Goal: Contribute content: Add original content to the website for others to see

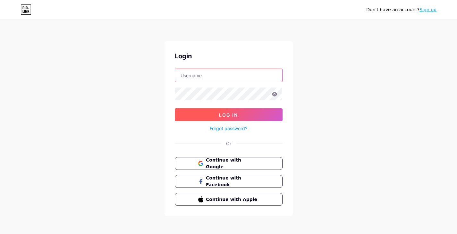
type input "[EMAIL_ADDRESS][DOMAIN_NAME]"
click at [219, 117] on button "Log In" at bounding box center [229, 114] width 108 height 13
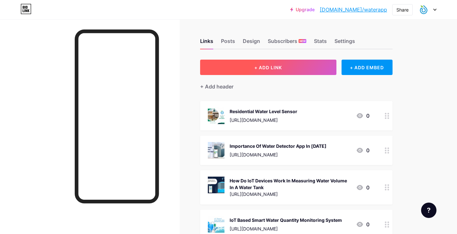
click at [277, 66] on span "+ ADD LINK" at bounding box center [268, 67] width 28 height 5
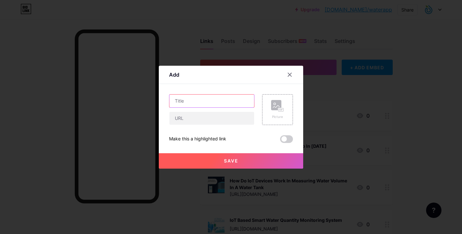
click at [194, 104] on input "text" at bounding box center [211, 101] width 85 height 13
click at [186, 117] on input "text" at bounding box center [211, 118] width 85 height 13
paste input "[URL][DOMAIN_NAME]"
type input "[URL][DOMAIN_NAME]"
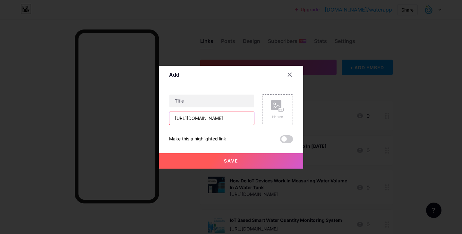
scroll to position [0, 0]
click at [186, 103] on input "text" at bounding box center [211, 101] width 85 height 13
paste input "Why Every Modern Home Should Use a Smart Water Management App"
type input "Why Every Modern Home Should Use a Smart Water Management App"
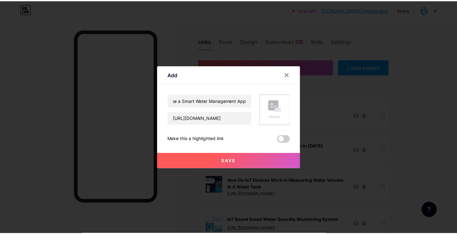
scroll to position [0, 0]
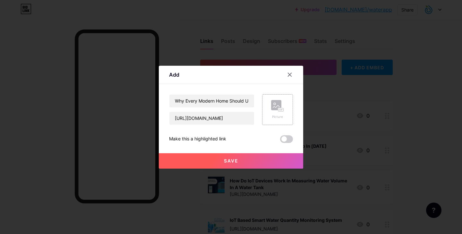
click at [280, 108] on rect at bounding box center [280, 109] width 5 height 3
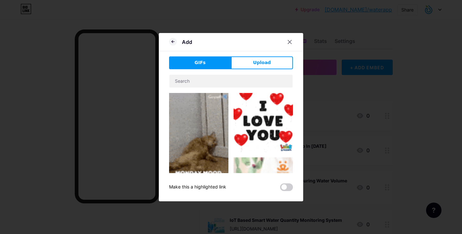
click at [264, 62] on span "Upload" at bounding box center [262, 62] width 18 height 7
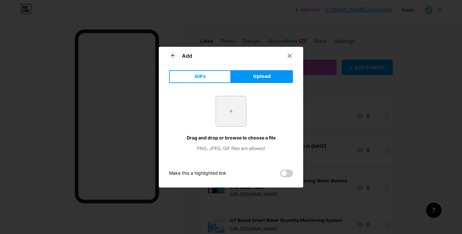
click at [237, 119] on input "file" at bounding box center [231, 111] width 30 height 30
type input "C:\fakepath\1_kUYyZ9LjBk4UjzylrbF3JQ.webp"
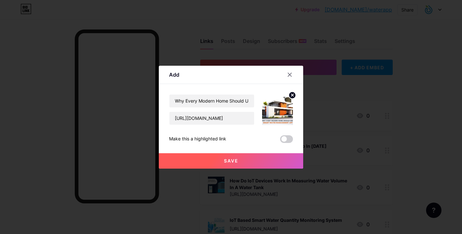
click at [255, 161] on button "Save" at bounding box center [231, 160] width 144 height 15
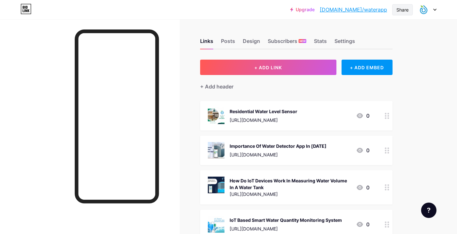
click at [404, 9] on div "Share" at bounding box center [402, 9] width 12 height 7
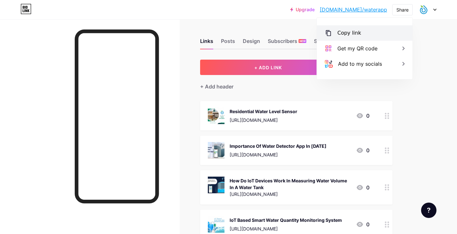
click at [336, 34] on div "Copy link" at bounding box center [365, 32] width 96 height 15
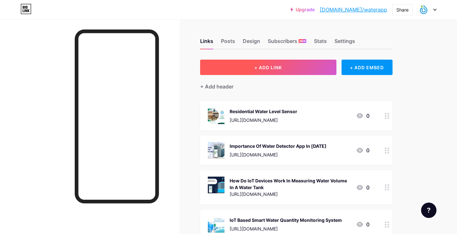
click at [275, 65] on span "+ ADD LINK" at bounding box center [268, 67] width 28 height 5
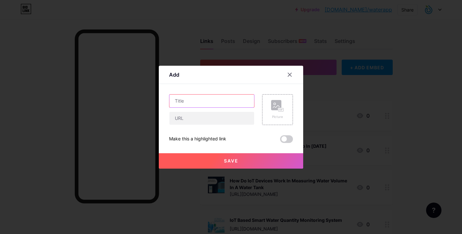
click at [199, 99] on input "text" at bounding box center [211, 101] width 85 height 13
click at [199, 120] on input "text" at bounding box center [211, 118] width 85 height 13
paste input "https://waterapp.blogspot.com/2025/08/how-iot-is-revolutionizing-water-level-mo…"
type input "https://waterapp.blogspot.com/2025/08/how-iot-is-revolutionizing-water-level-mo…"
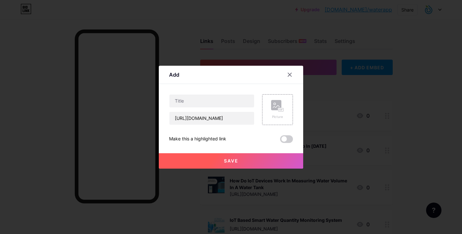
scroll to position [0, 0]
click at [218, 108] on div "https://waterapp.blogspot.com/2025/08/how-iot-is-revolutionizing-water-level-mo…" at bounding box center [211, 109] width 85 height 31
click at [218, 106] on input "text" at bounding box center [211, 101] width 85 height 13
paste input "How IoT Is Revolutionizing Water Level Monitoring"
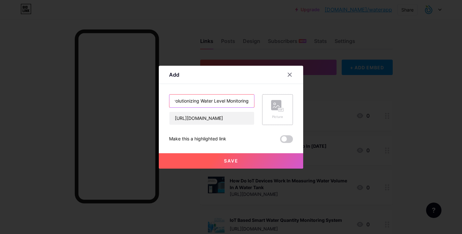
type input "How IoT Is Revolutionizing Water Level Monitoring"
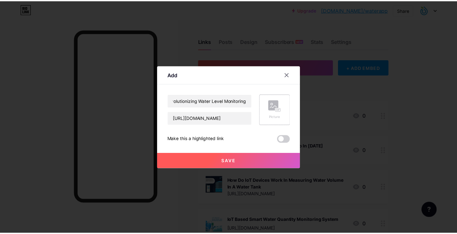
scroll to position [0, 0]
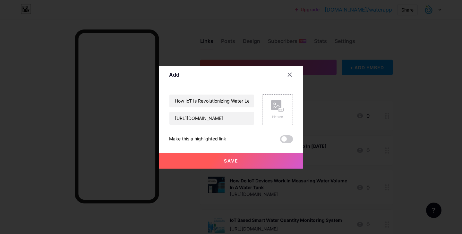
click at [280, 99] on div "Picture" at bounding box center [277, 109] width 31 height 31
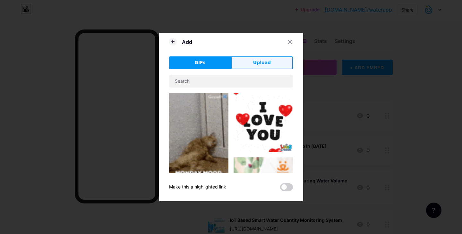
click at [258, 64] on span "Upload" at bounding box center [262, 62] width 18 height 7
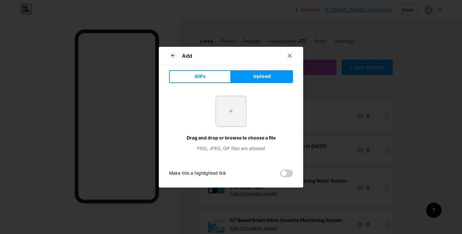
click at [235, 107] on input "file" at bounding box center [231, 111] width 30 height 30
type input "C:\fakepath\How IoT Is Revolutionizing Water Level Monitoring.jpg"
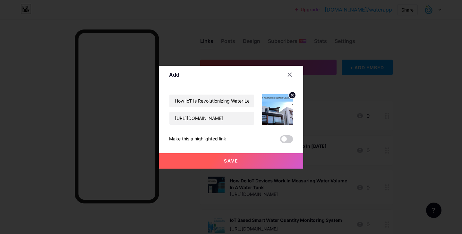
click at [245, 164] on button "Save" at bounding box center [231, 160] width 144 height 15
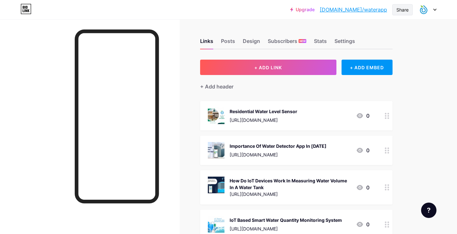
click at [402, 6] on div "Share" at bounding box center [402, 9] width 12 height 7
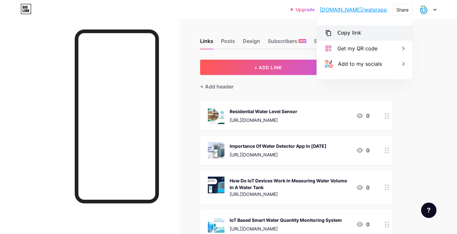
click at [366, 31] on div "Copy link" at bounding box center [365, 32] width 96 height 15
